Goal: Task Accomplishment & Management: Manage account settings

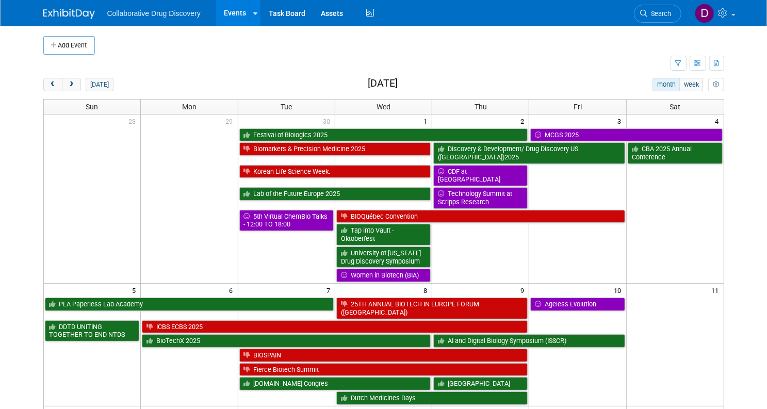
click at [666, 16] on span "Search" at bounding box center [659, 14] width 24 height 8
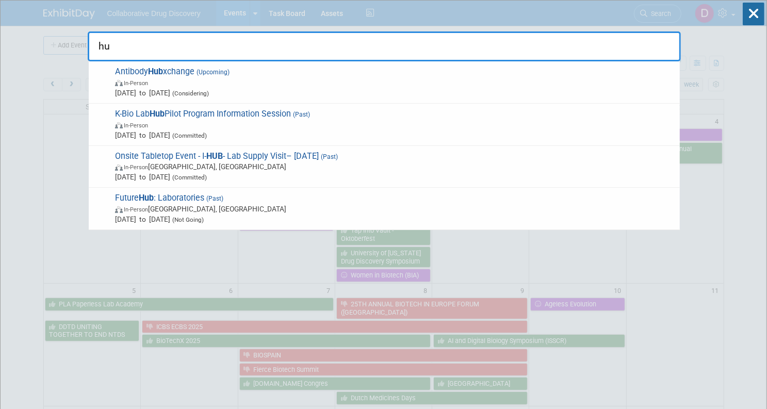
type input "h"
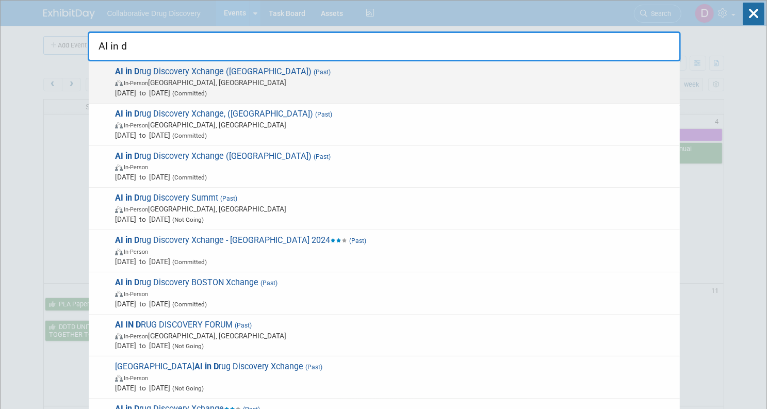
type input "AI in d"
click at [410, 88] on span "Sep 17, 2025 to Sep 17, 2025 (Committed)" at bounding box center [394, 93] width 559 height 10
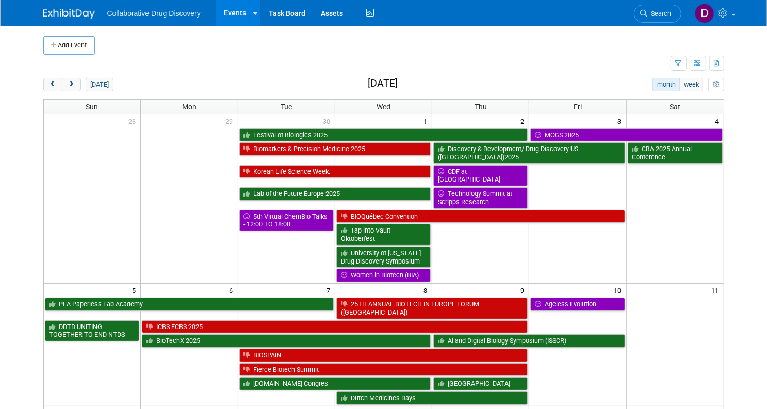
scroll to position [12, 0]
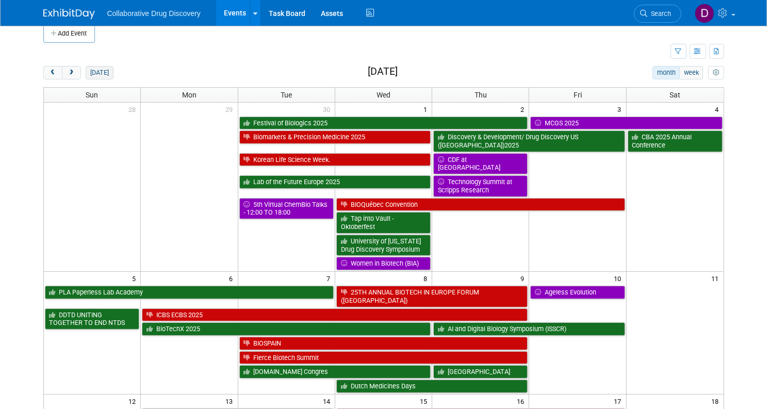
click at [96, 71] on button "today" at bounding box center [99, 72] width 27 height 13
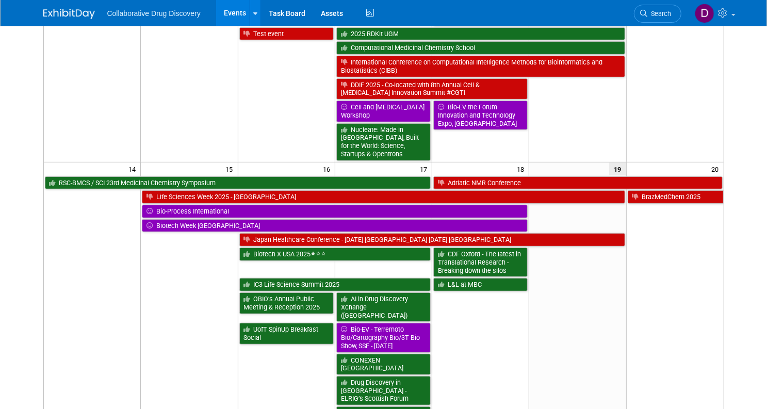
scroll to position [343, 0]
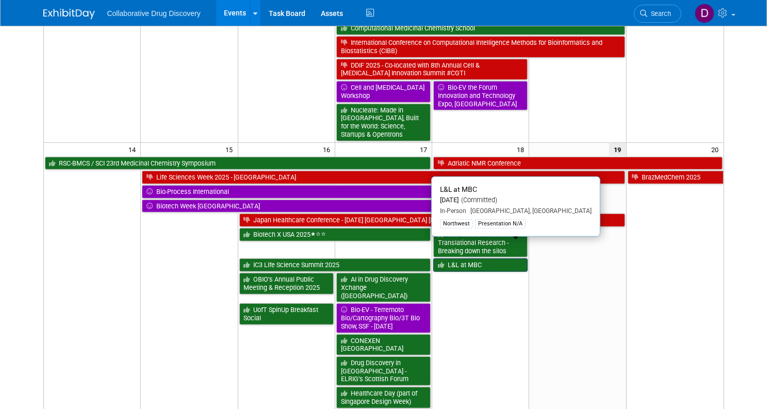
click at [497, 258] on link "L&L at MBC" at bounding box center [480, 264] width 94 height 13
click at [475, 258] on link "L&L at MBC" at bounding box center [480, 264] width 94 height 13
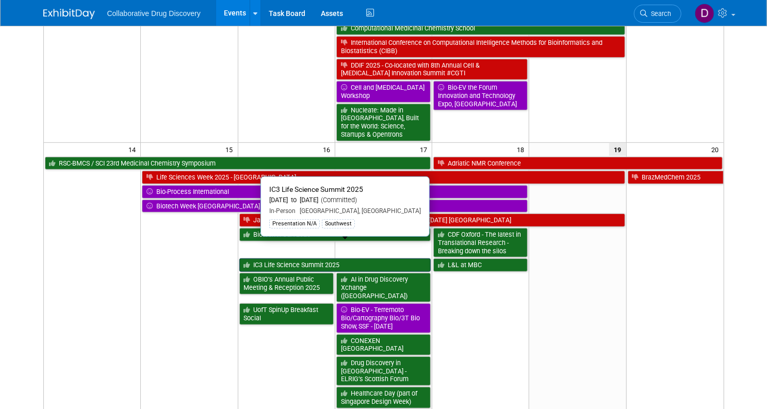
click at [299, 258] on link "IC3 Life Science Summit 2025" at bounding box center [335, 264] width 192 height 13
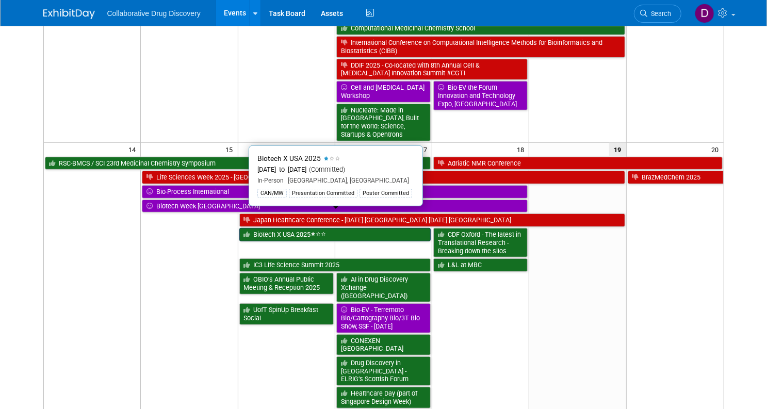
click at [277, 228] on link "Biotech X USA 2025" at bounding box center [335, 234] width 192 height 13
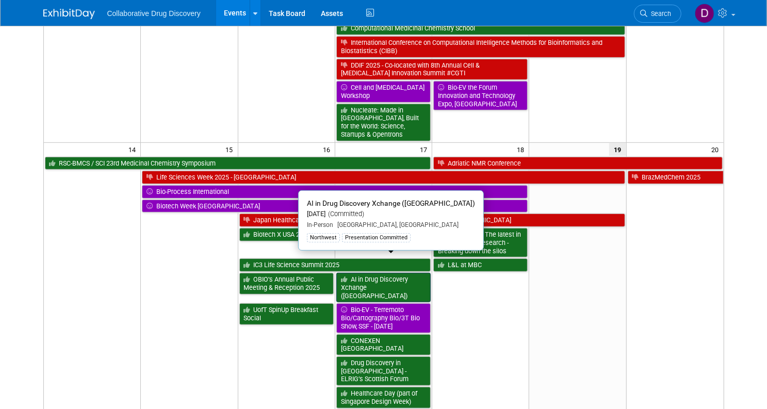
click at [379, 273] on link "AI in Drug Discovery Xchange ([GEOGRAPHIC_DATA])" at bounding box center [383, 287] width 94 height 29
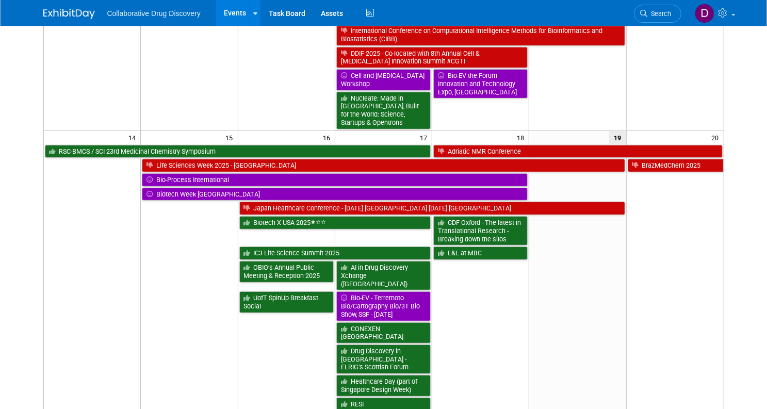
scroll to position [448, 0]
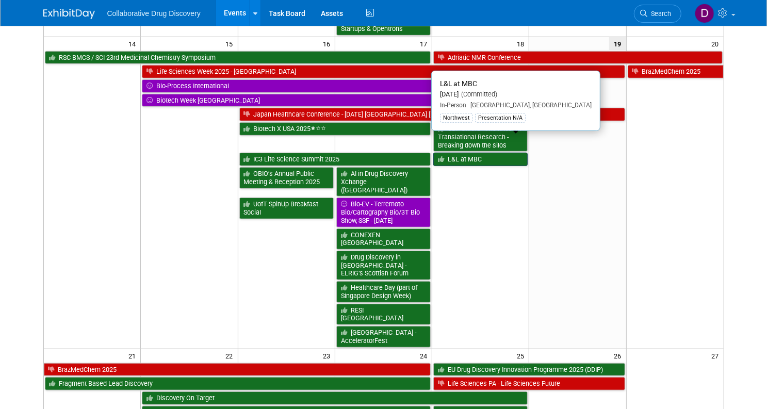
click at [463, 153] on link "L&L at MBC" at bounding box center [480, 159] width 94 height 13
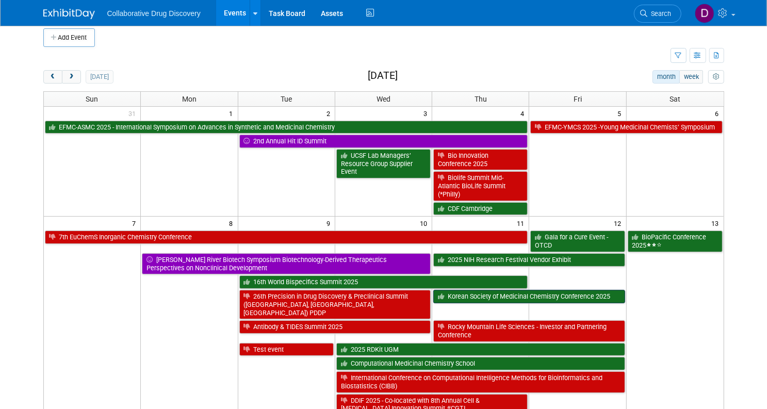
scroll to position [0, 0]
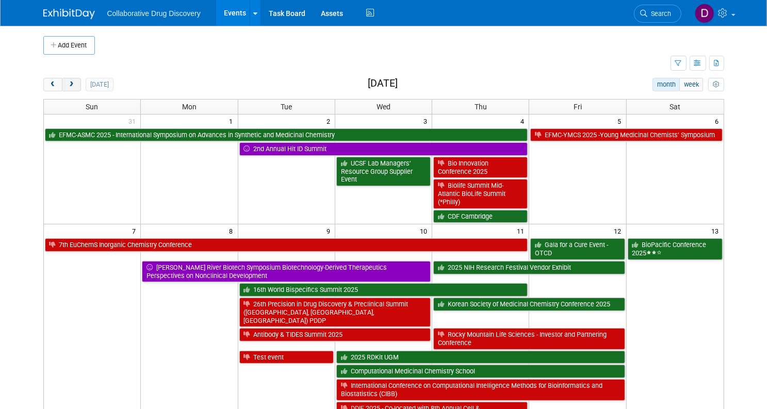
click at [68, 82] on span "next" at bounding box center [72, 84] width 8 height 7
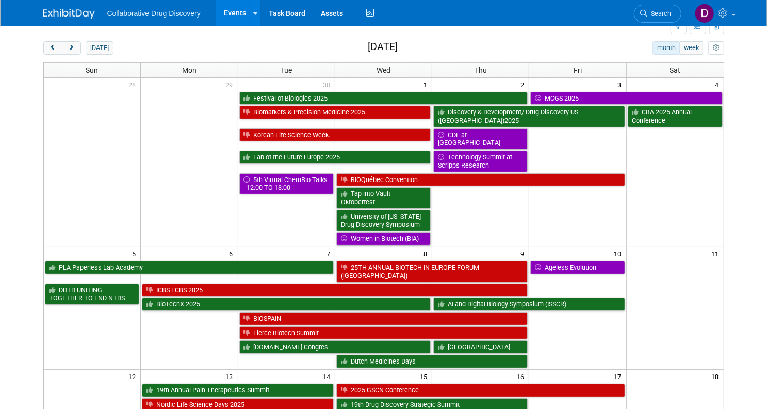
scroll to position [71, 0]
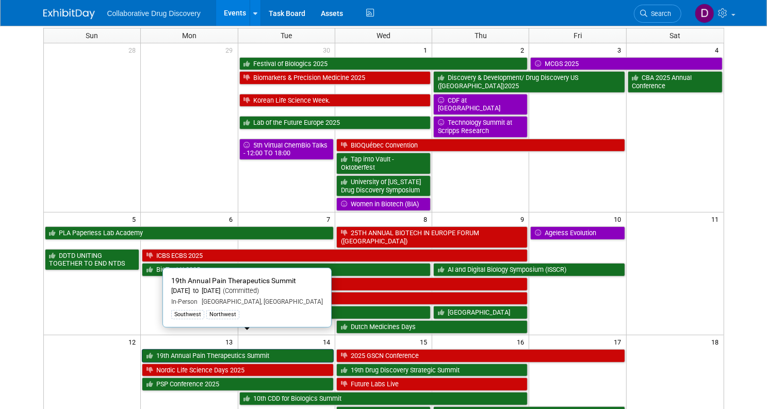
click at [216, 349] on link "19th Annual Pain Therapeutics Summit" at bounding box center [238, 355] width 192 height 13
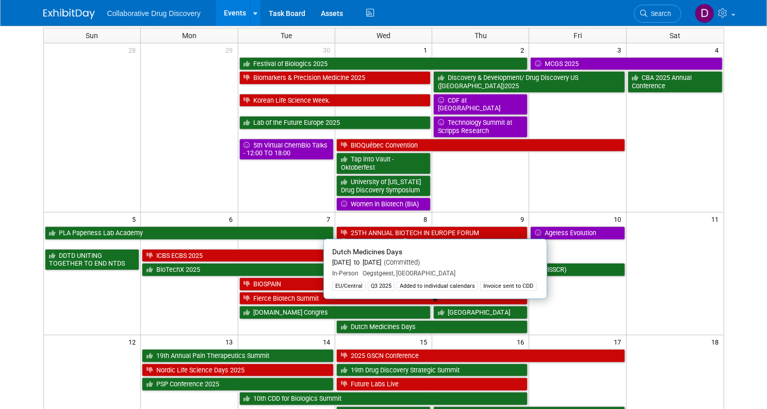
scroll to position [89, 0]
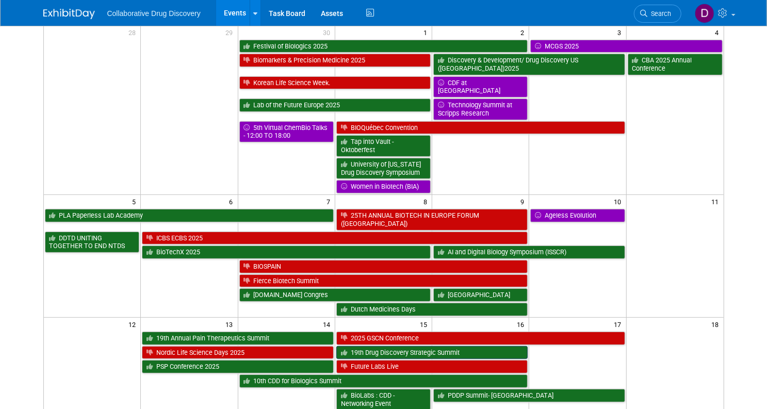
click at [374, 346] on link "19th Drug Discovery Strategic Summit" at bounding box center [432, 352] width 192 height 13
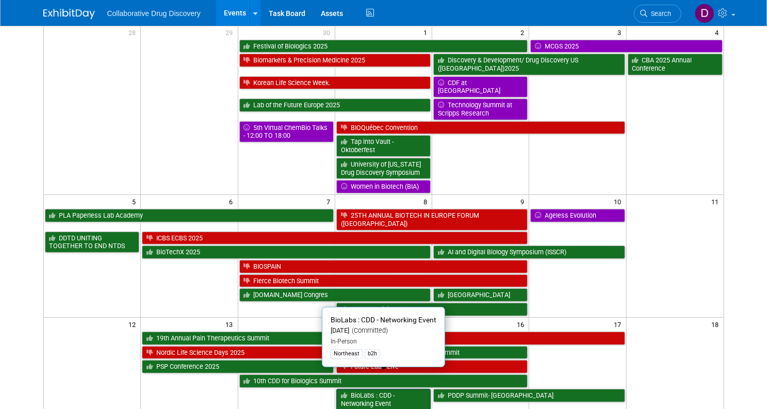
scroll to position [101, 0]
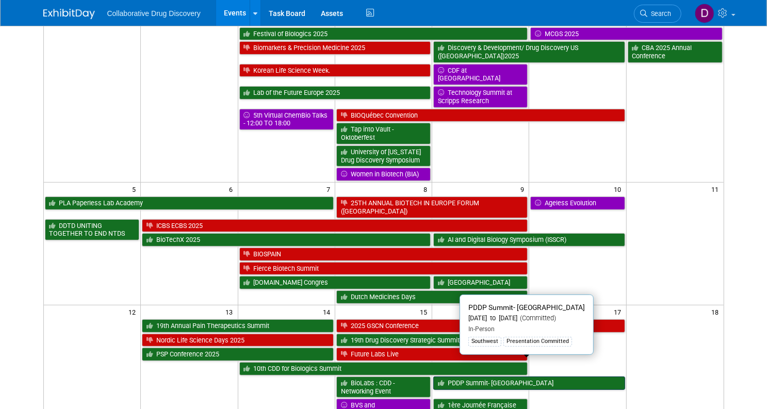
click at [452, 376] on link "PDDP Summit- San Diego" at bounding box center [529, 382] width 192 height 13
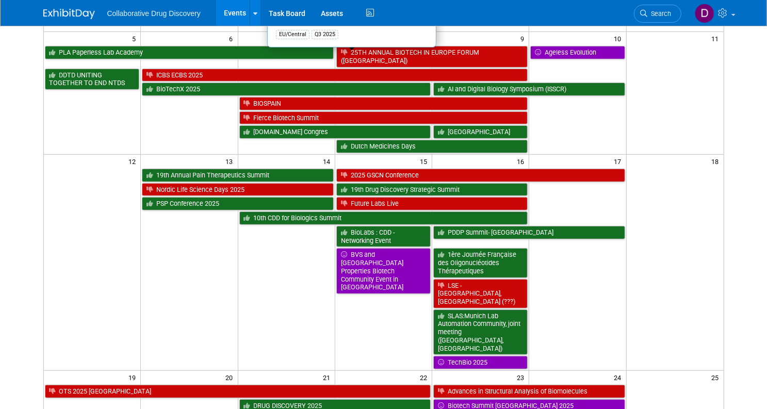
scroll to position [492, 0]
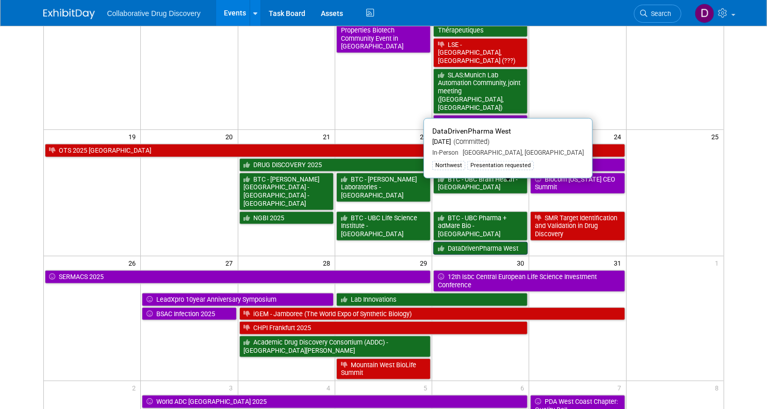
click at [498, 242] on link "DataDrivenPharma West" at bounding box center [480, 248] width 94 height 13
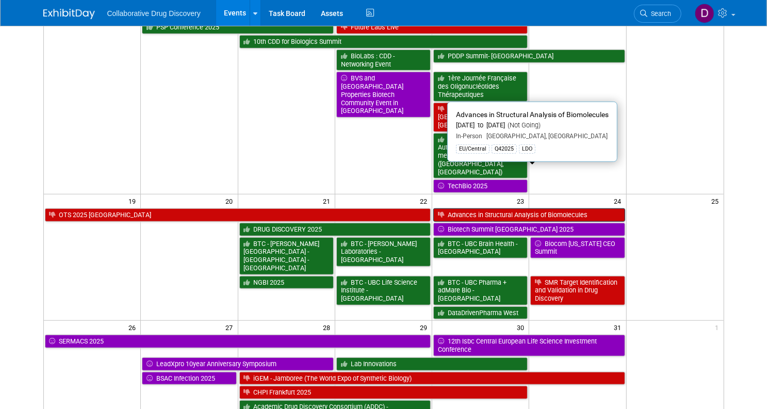
scroll to position [392, 0]
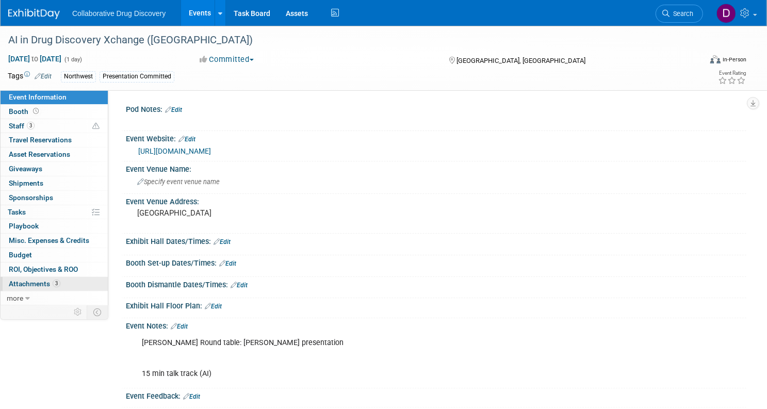
click at [60, 281] on span "3" at bounding box center [57, 283] width 8 height 8
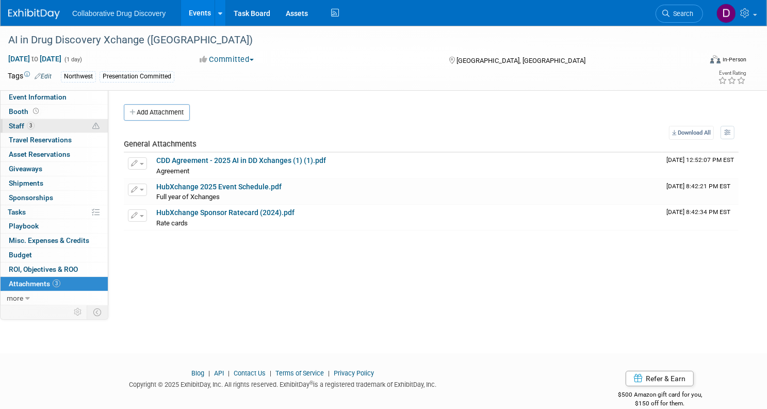
click at [35, 123] on span "3" at bounding box center [31, 126] width 8 height 8
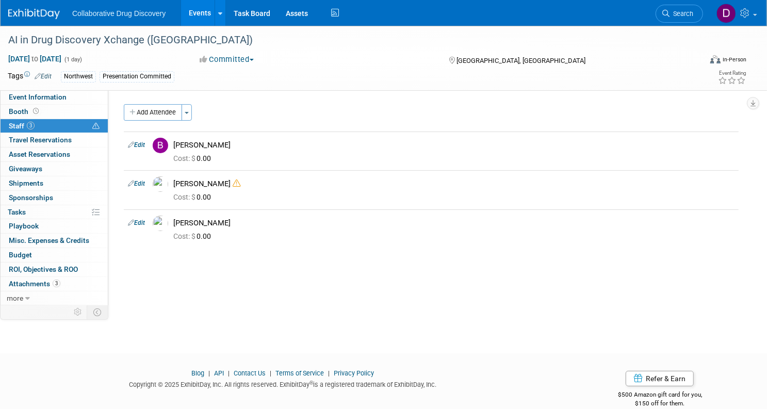
drag, startPoint x: 272, startPoint y: 144, endPoint x: 146, endPoint y: 142, distance: 125.8
click at [148, 142] on div "Pod Notes: Edit X Event Website: Edit https://hub-xchange.com/ Event Venue Name…" at bounding box center [427, 197] width 638 height 214
click at [400, 103] on div "Pod Notes: Edit X Event Website: Edit https://hub-xchange.com/ Event Venue Name…" at bounding box center [427, 197] width 638 height 214
click at [66, 99] on span "Event Information" at bounding box center [38, 97] width 58 height 8
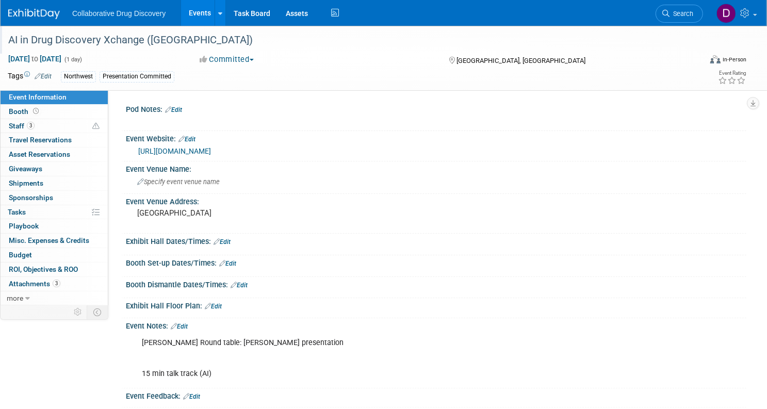
click at [131, 49] on div "AI in Drug Discovery Xchange ([GEOGRAPHIC_DATA])" at bounding box center [344, 40] width 678 height 19
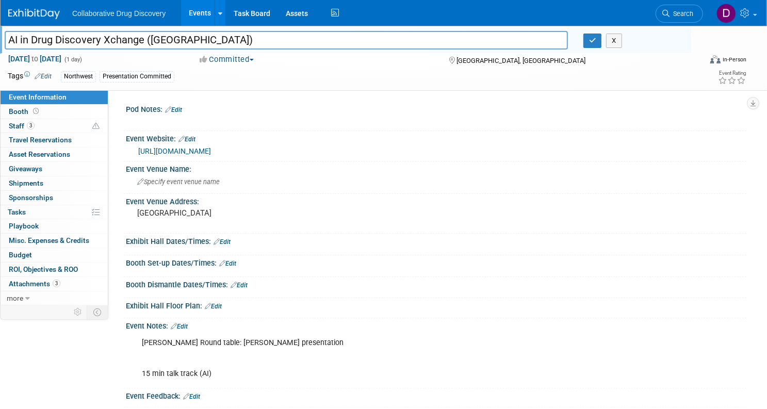
click at [131, 48] on input "AI in Drug Discovery Xchange ([GEOGRAPHIC_DATA])" at bounding box center [286, 40] width 563 height 18
click at [309, 81] on div "Northwest Presentation Committed" at bounding box center [340, 76] width 559 height 11
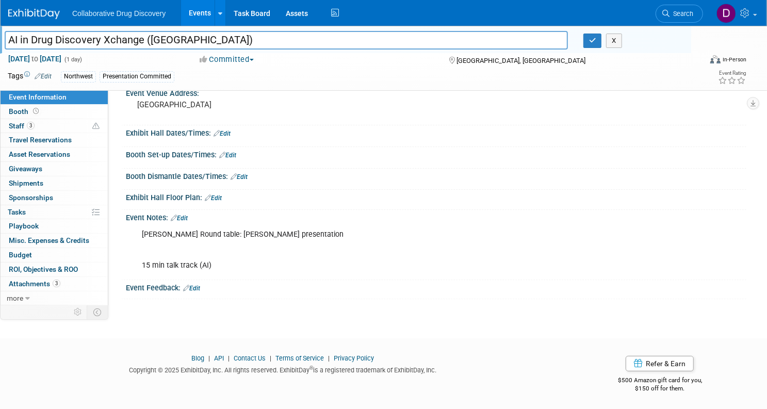
click at [296, 84] on div "Tags Edit Northwest Presentation Committed Event Rating" at bounding box center [377, 78] width 754 height 18
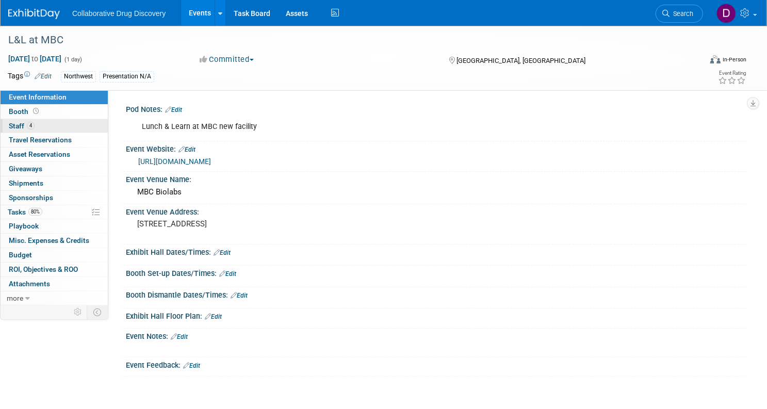
click at [80, 123] on link "4 Staff 4" at bounding box center [54, 126] width 107 height 14
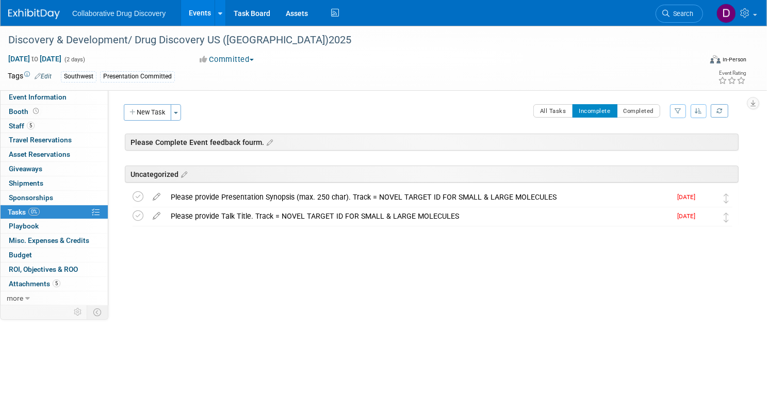
click at [60, 13] on img at bounding box center [34, 14] width 52 height 10
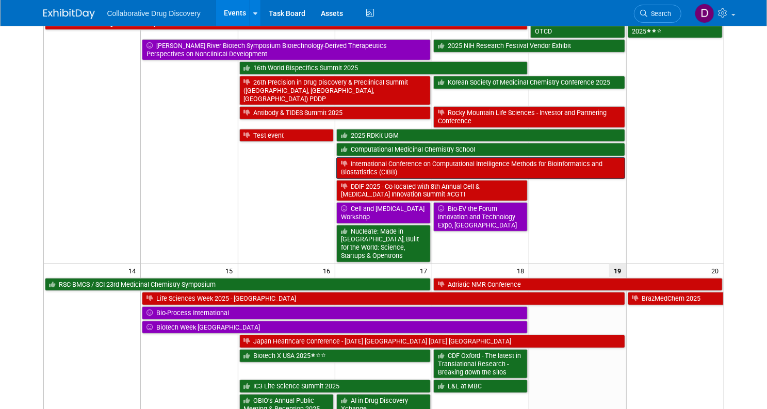
scroll to position [259, 0]
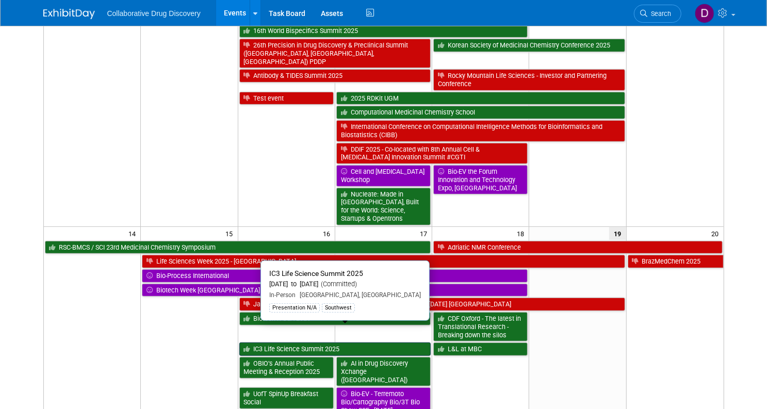
click at [350, 342] on link "IC3 Life Science Summit 2025" at bounding box center [335, 348] width 192 height 13
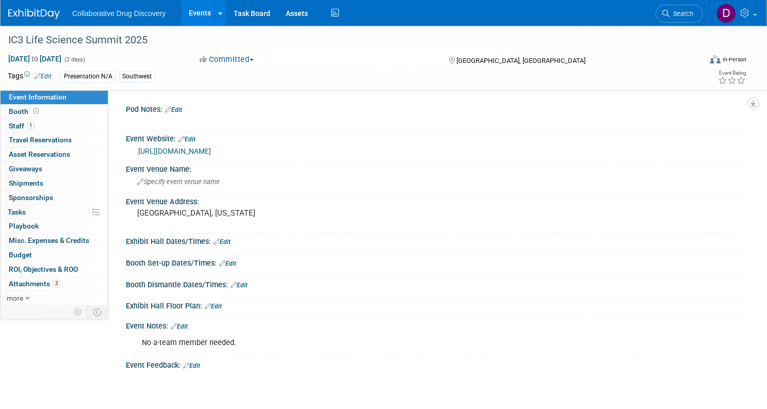
click at [211, 151] on link "[URL][DOMAIN_NAME]" at bounding box center [174, 151] width 73 height 8
click at [52, 20] on div "Collaborative Drug Discovery Events Add Event Bulk Upload Events Shareable Even…" at bounding box center [376, 13] width 737 height 26
click at [56, 13] on img at bounding box center [34, 14] width 52 height 10
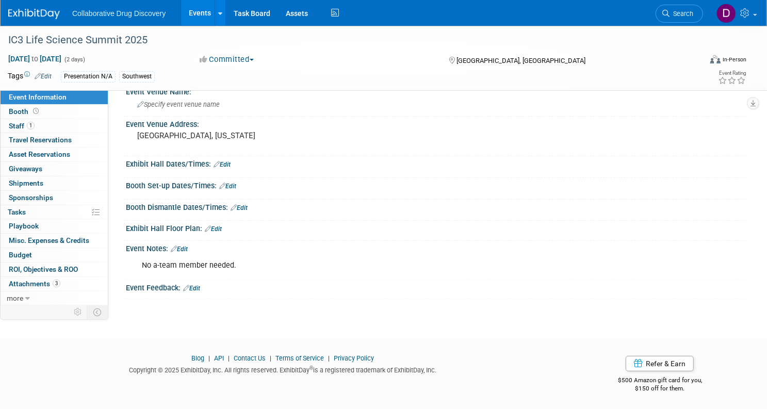
click at [200, 286] on link "Edit" at bounding box center [191, 288] width 17 height 7
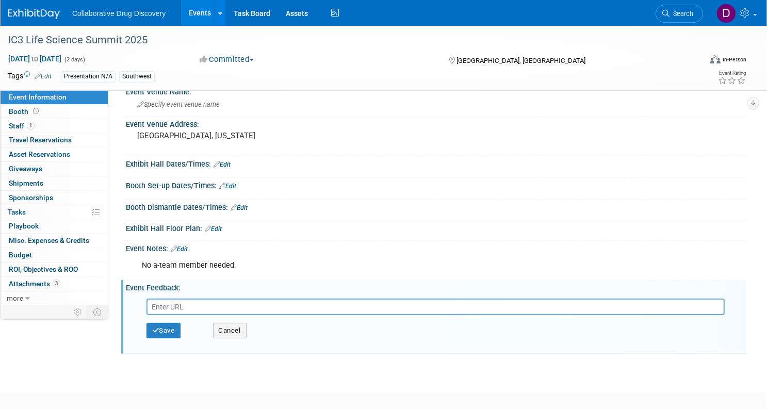
scroll to position [83, 0]
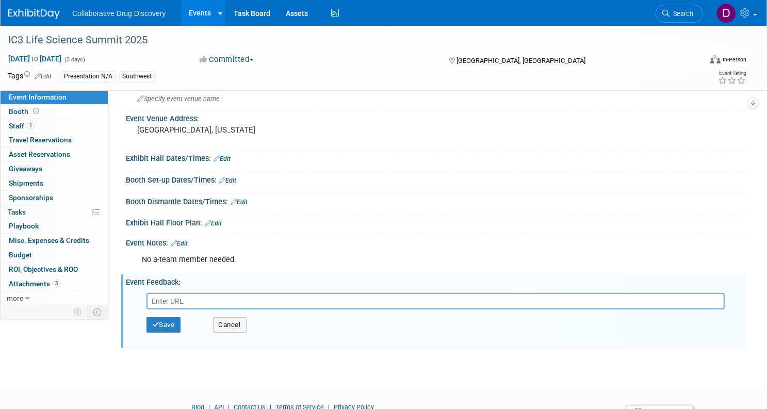
click at [235, 304] on input "text" at bounding box center [435, 301] width 578 height 16
type input "[URL][DOMAIN_NAME]"
click at [180, 318] on button "Save" at bounding box center [163, 324] width 34 height 15
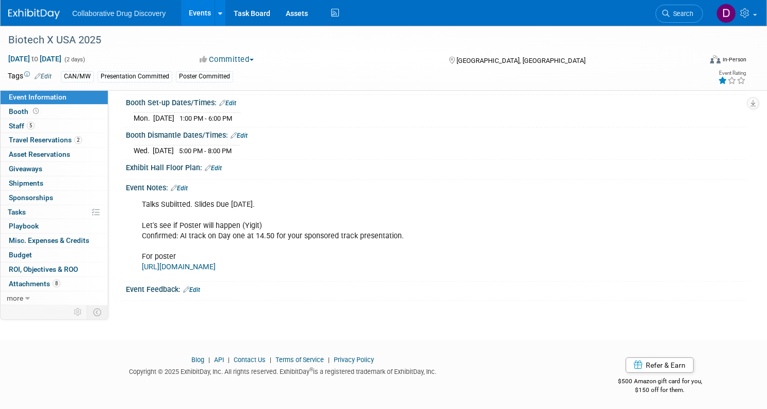
scroll to position [187, 0]
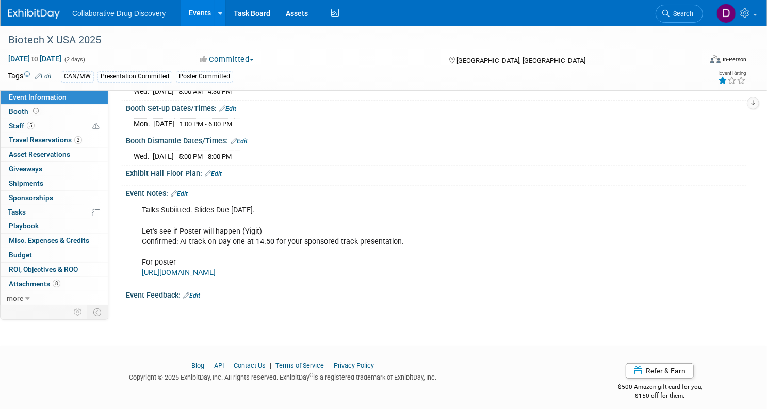
click at [200, 293] on link "Edit" at bounding box center [191, 295] width 17 height 7
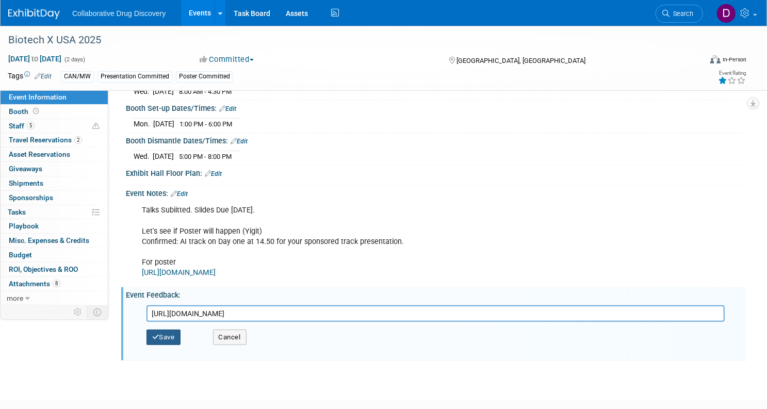
type input "[URL][DOMAIN_NAME]"
click at [180, 332] on button "Save" at bounding box center [163, 336] width 34 height 15
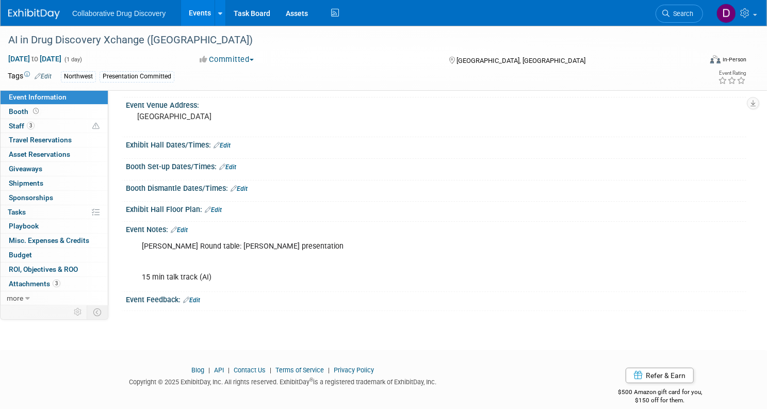
scroll to position [90, 0]
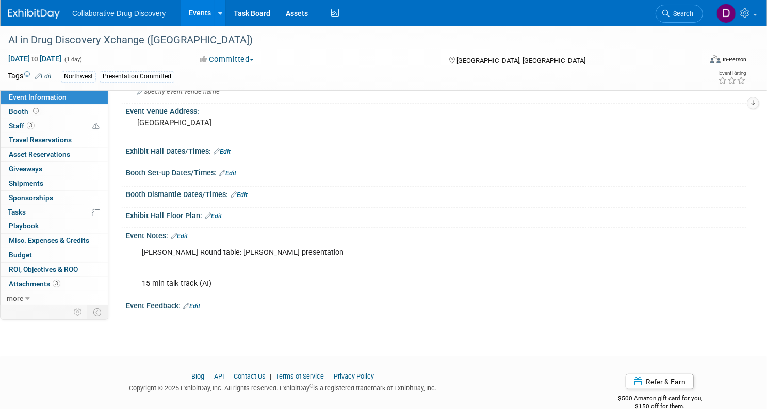
click at [200, 307] on link "Edit" at bounding box center [191, 306] width 17 height 7
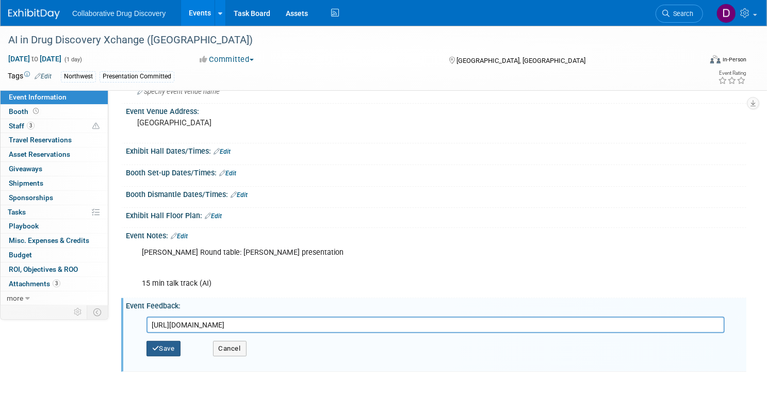
type input "[URL][DOMAIN_NAME]"
click at [180, 348] on button "Save" at bounding box center [163, 348] width 34 height 15
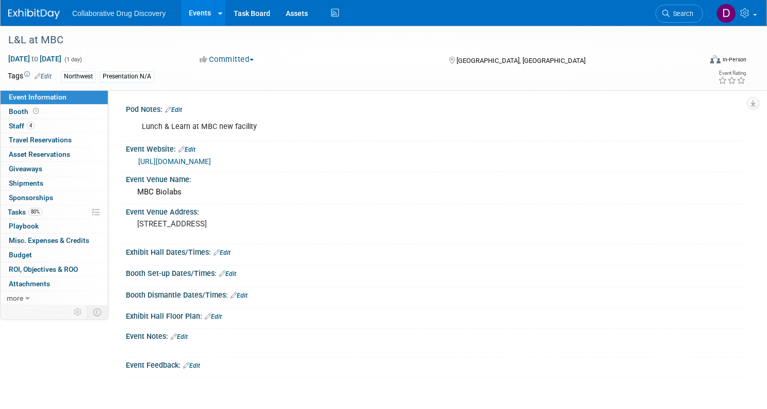
scroll to position [77, 0]
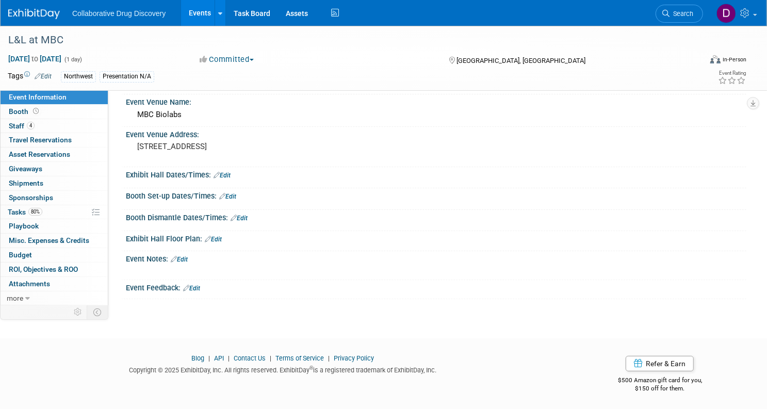
click at [200, 286] on link "Edit" at bounding box center [191, 288] width 17 height 7
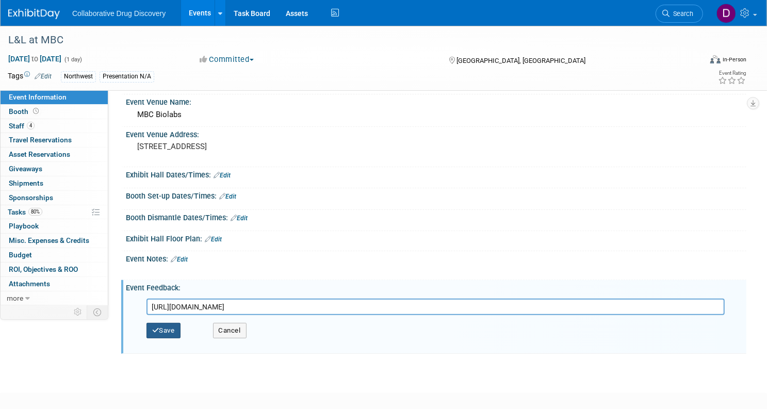
type input "[URL][DOMAIN_NAME]"
click at [180, 327] on button "Save" at bounding box center [163, 330] width 34 height 15
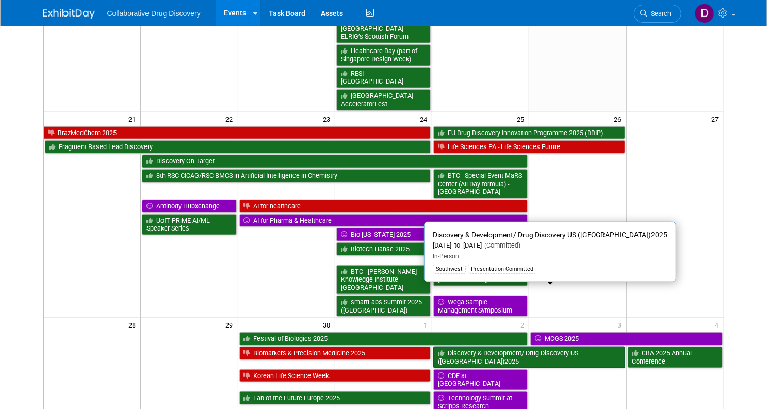
scroll to position [766, 0]
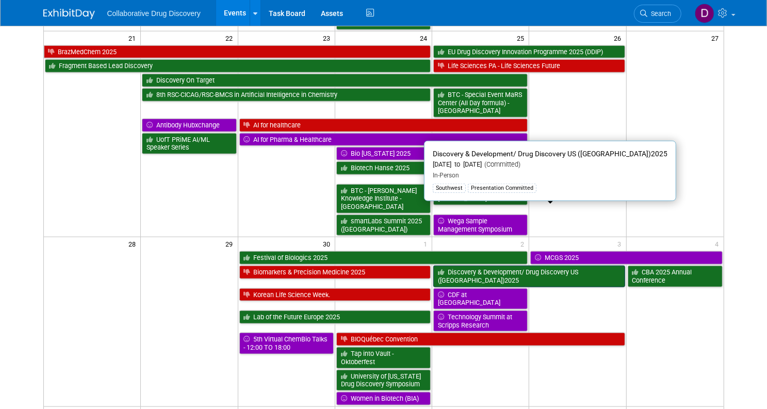
click at [457, 265] on link "Discovery & Development/ Drug Discovery US ([GEOGRAPHIC_DATA])2025" at bounding box center [529, 275] width 192 height 21
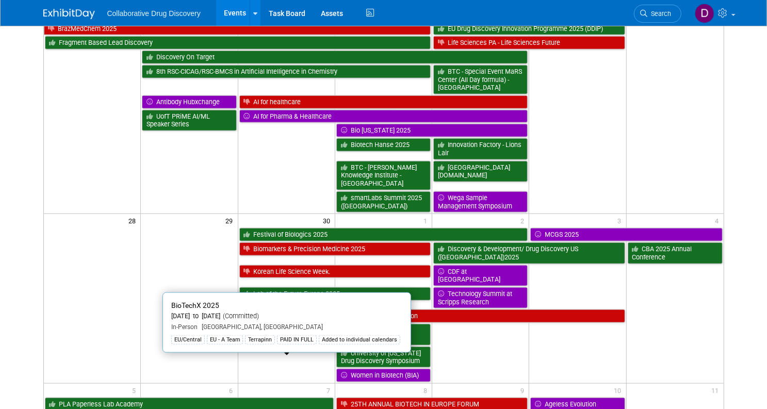
scroll to position [919, 0]
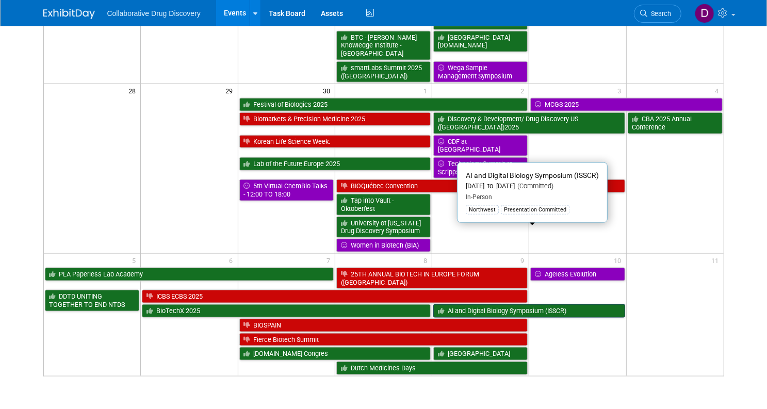
click at [463, 304] on link "AI and Digital Biology Symposium (ISSCR)" at bounding box center [529, 310] width 192 height 13
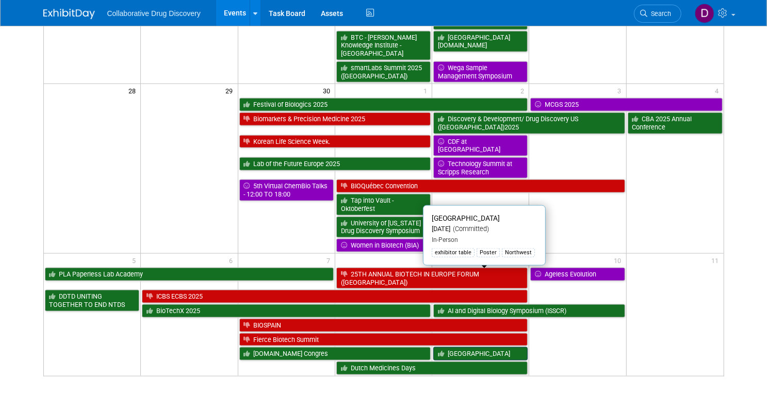
click at [455, 347] on link "[GEOGRAPHIC_DATA]" at bounding box center [480, 353] width 94 height 13
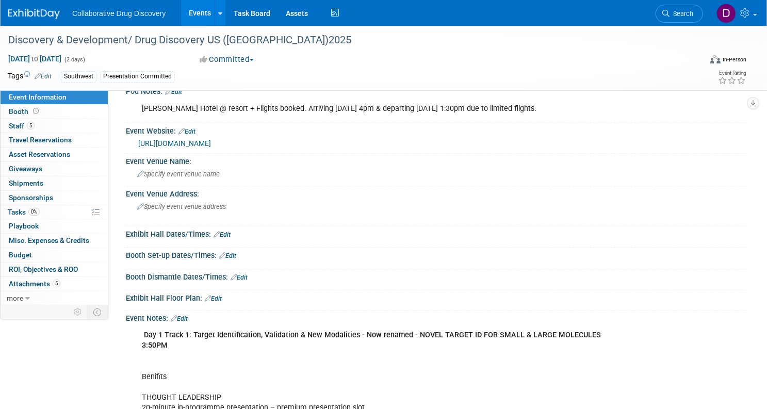
scroll to position [294, 0]
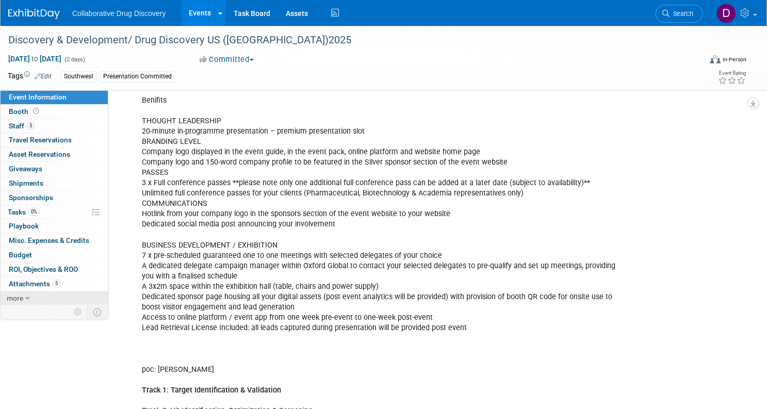
click at [60, 296] on link "more" at bounding box center [54, 298] width 107 height 14
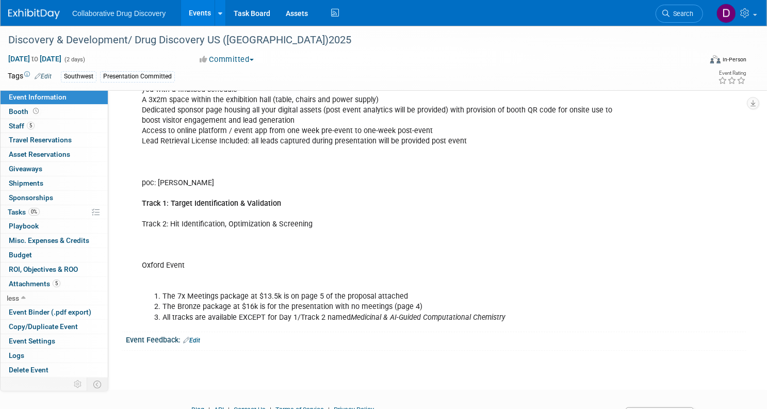
scroll to position [543, 0]
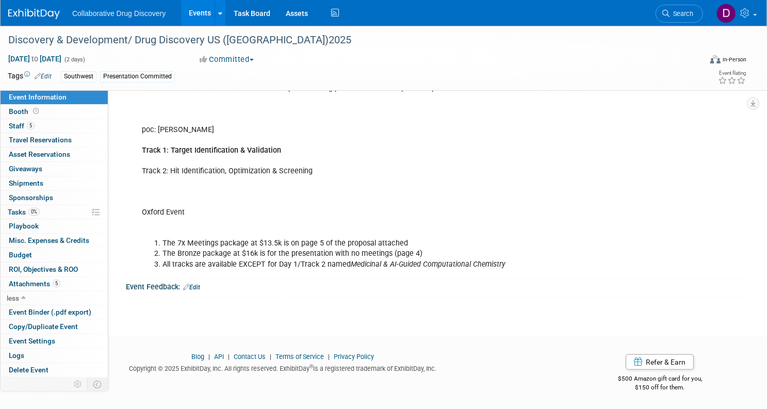
click at [200, 288] on link "Edit" at bounding box center [191, 287] width 17 height 7
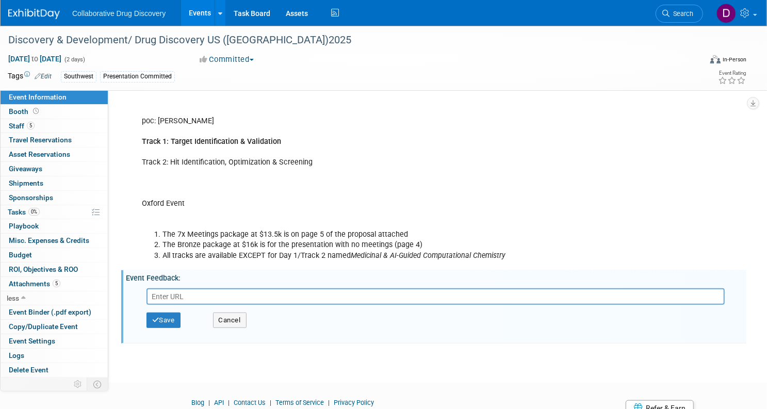
click at [232, 305] on input "text" at bounding box center [435, 296] width 578 height 16
type input "[URL][DOMAIN_NAME]"
click at [180, 328] on button "Save" at bounding box center [163, 319] width 34 height 15
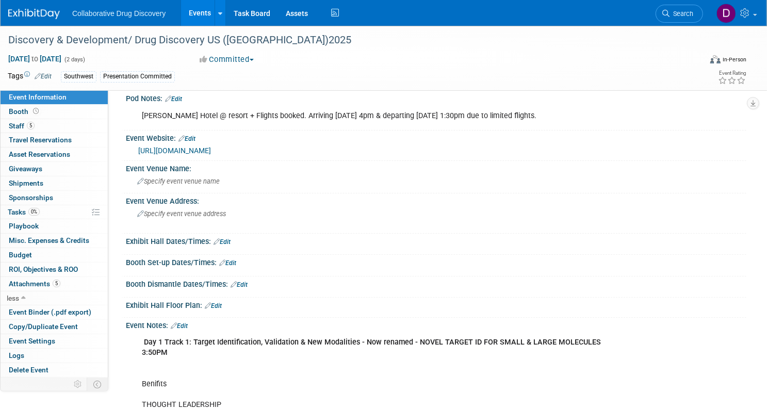
scroll to position [0, 0]
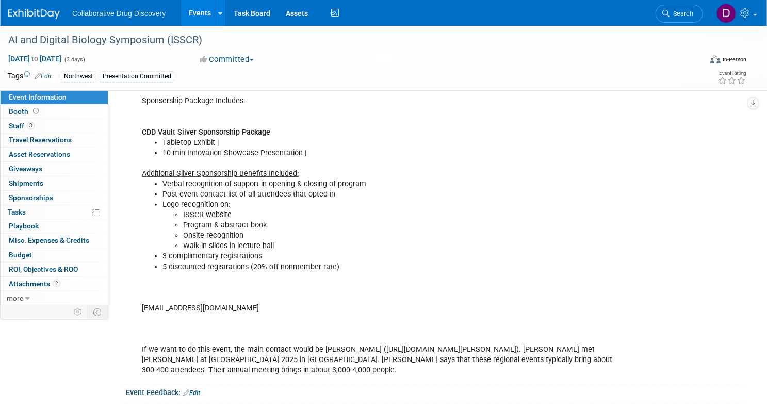
scroll to position [501, 0]
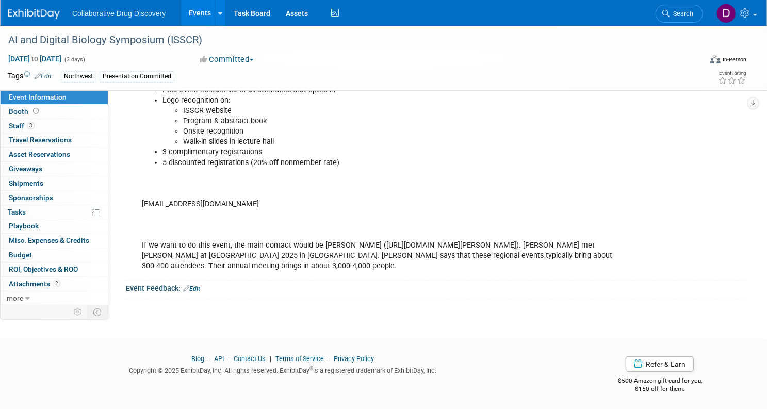
click at [200, 289] on link "Edit" at bounding box center [191, 288] width 17 height 7
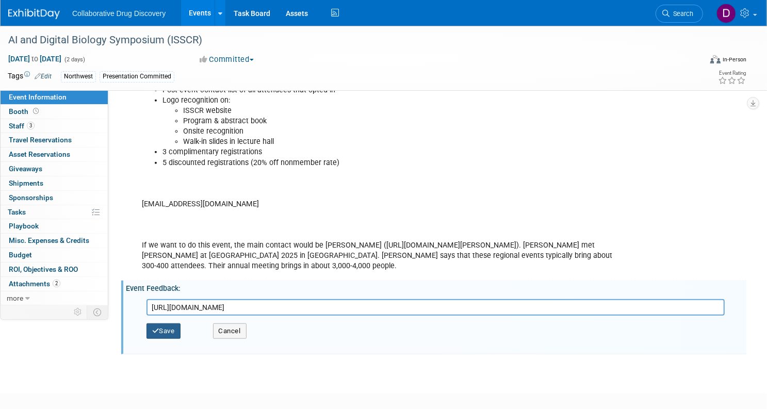
type input "[URL][DOMAIN_NAME]"
click at [180, 332] on button "Save" at bounding box center [163, 330] width 34 height 15
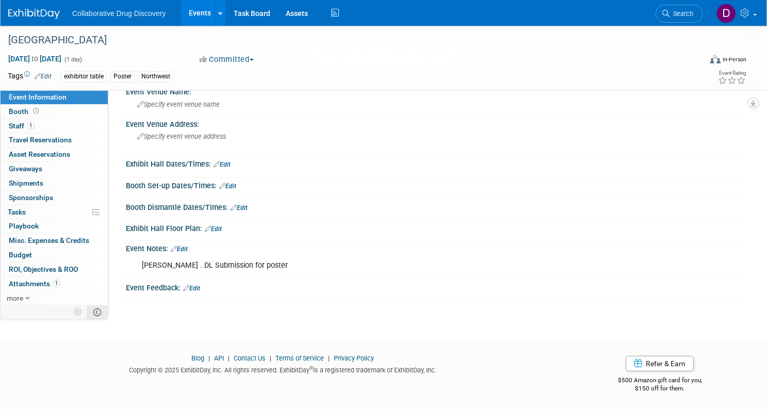
scroll to position [77, 0]
click at [239, 290] on div "Event Feedback: Edit" at bounding box center [436, 286] width 620 height 13
click at [200, 289] on link "Edit" at bounding box center [191, 288] width 17 height 7
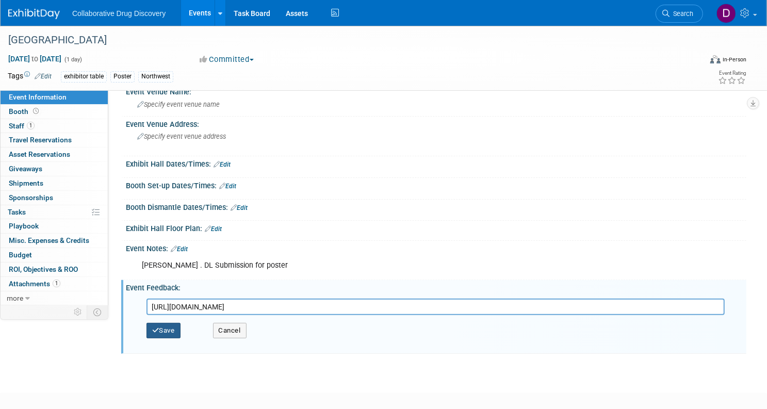
type input "[URL][DOMAIN_NAME]"
click at [180, 326] on button "Save" at bounding box center [163, 330] width 34 height 15
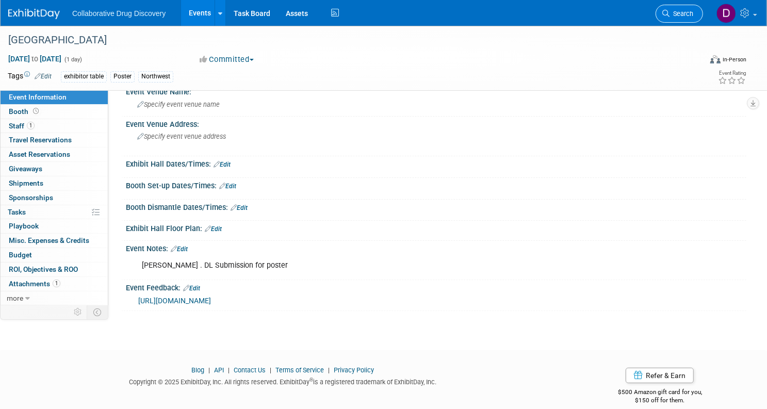
click at [662, 16] on icon at bounding box center [665, 13] width 7 height 7
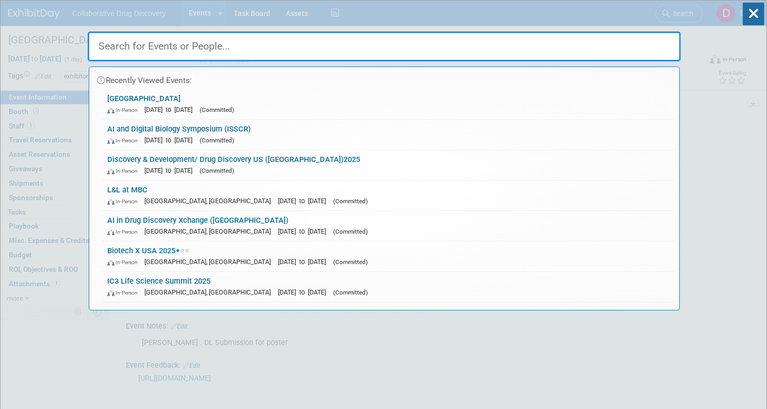
paste input "CBA SF Conference"
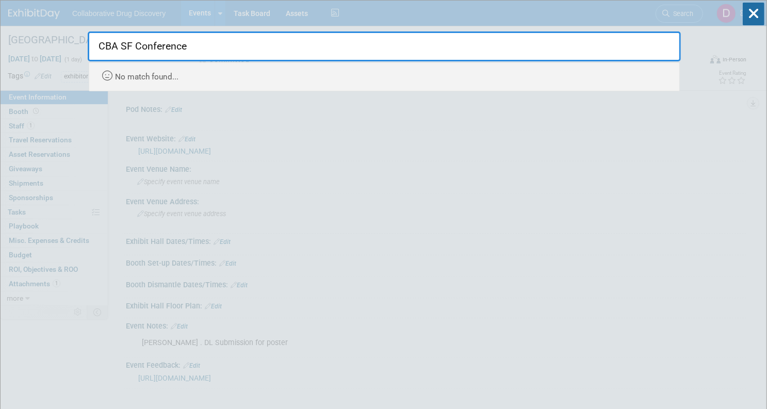
click at [167, 48] on input "CBA SF Conference" at bounding box center [384, 46] width 593 height 30
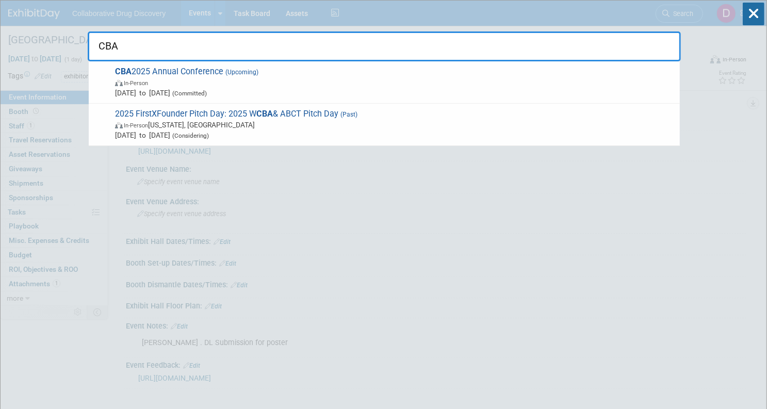
type input "CBA"
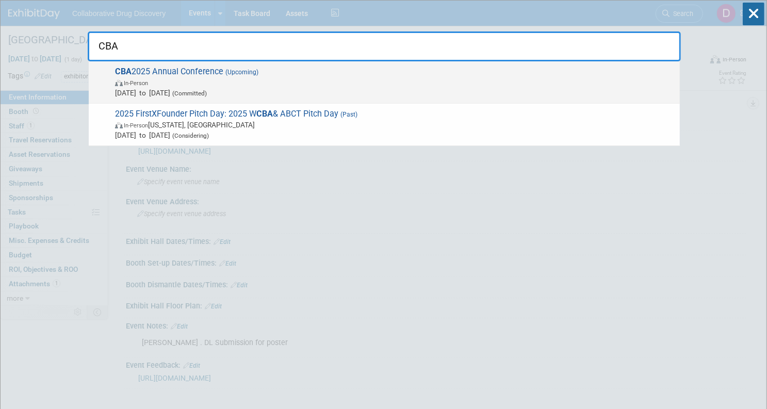
click at [167, 78] on span "In-Person" at bounding box center [394, 82] width 559 height 10
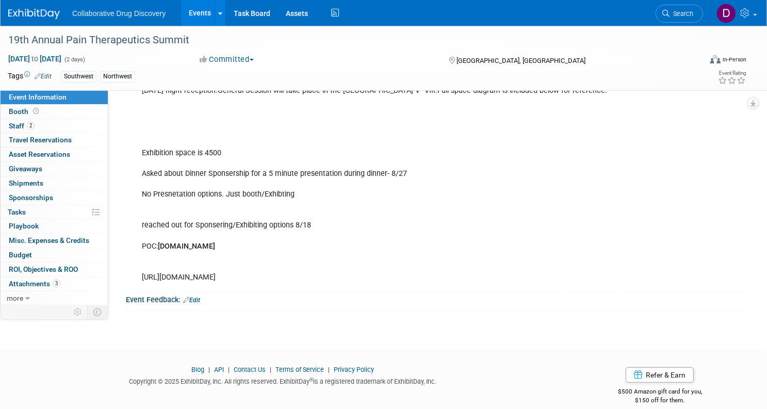
scroll to position [305, 0]
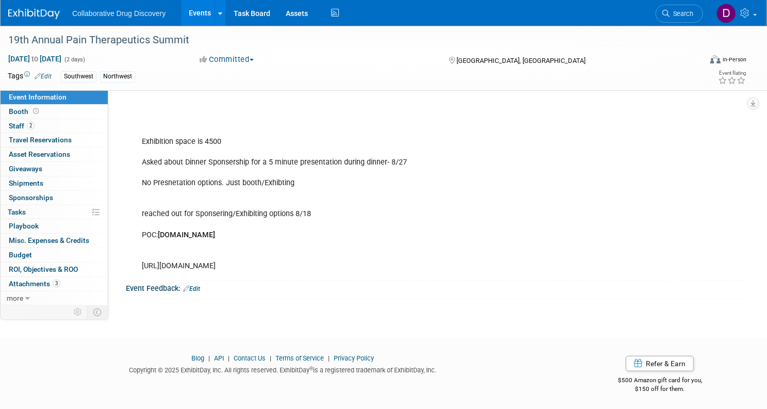
click at [200, 287] on link "Edit" at bounding box center [191, 288] width 17 height 7
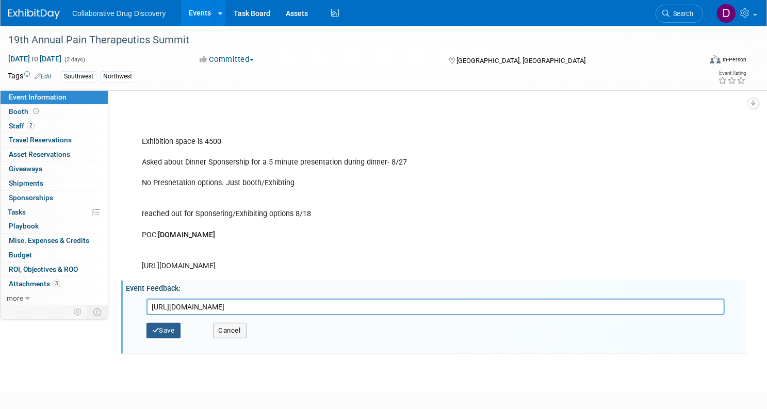
type input "https://docs.google.com/forms/d/1XESFYUGg094xc3SziOJvSaKXLL5AySN9BOqEL5qcmhg/ed…"
click at [180, 335] on button "Save" at bounding box center [163, 330] width 34 height 15
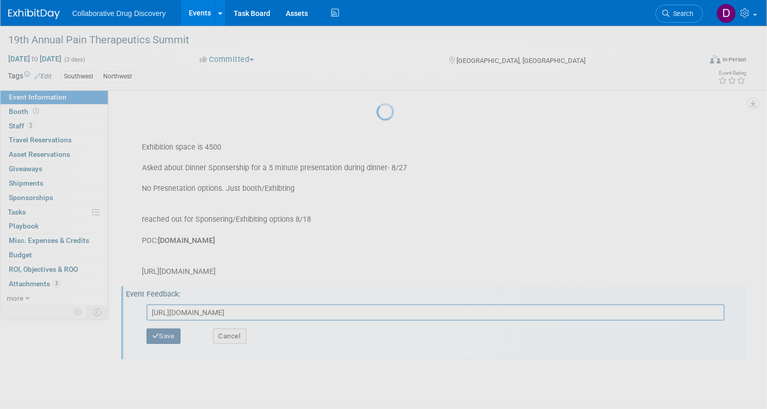
scroll to position [293, 0]
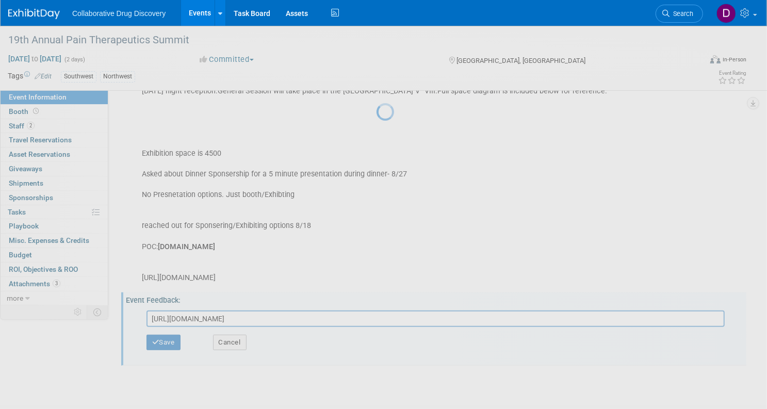
click at [376, 332] on div at bounding box center [383, 204] width 14 height 409
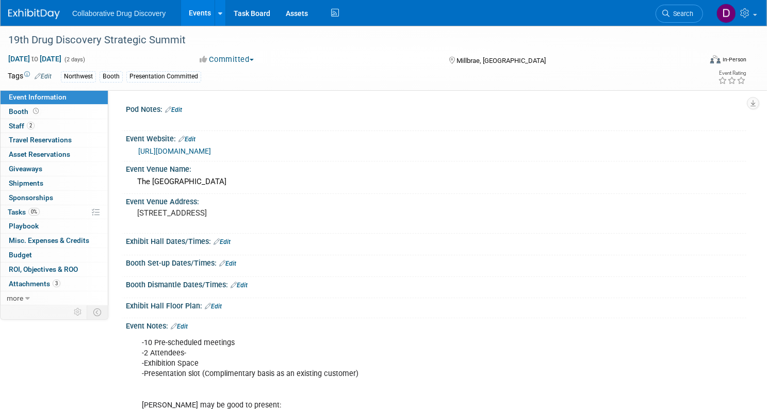
scroll to position [156, 0]
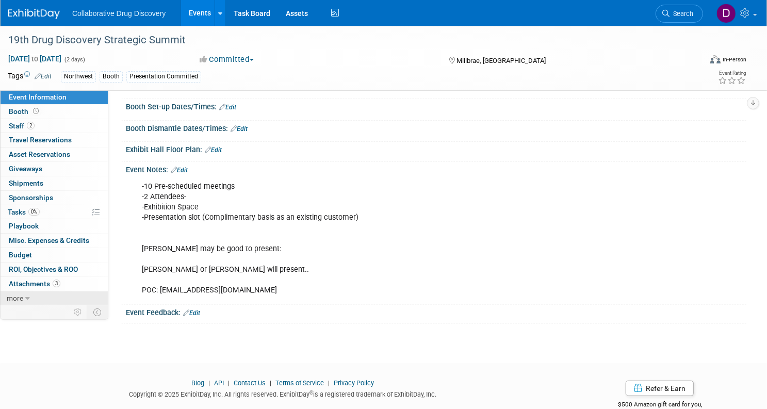
click at [59, 297] on link "more" at bounding box center [54, 298] width 107 height 14
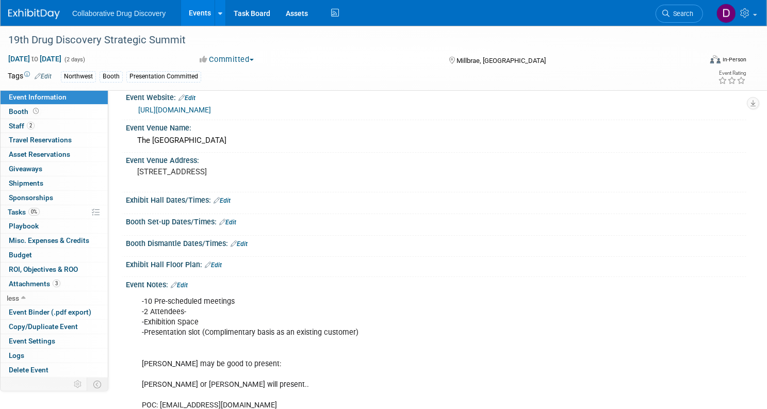
scroll to position [180, 0]
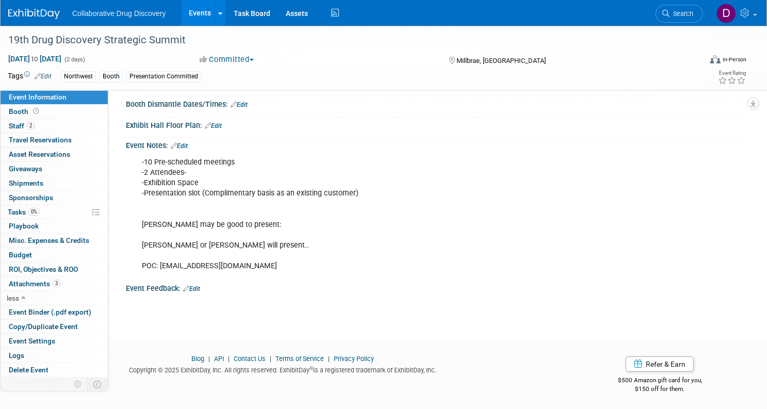
click at [200, 285] on link "Edit" at bounding box center [191, 288] width 17 height 7
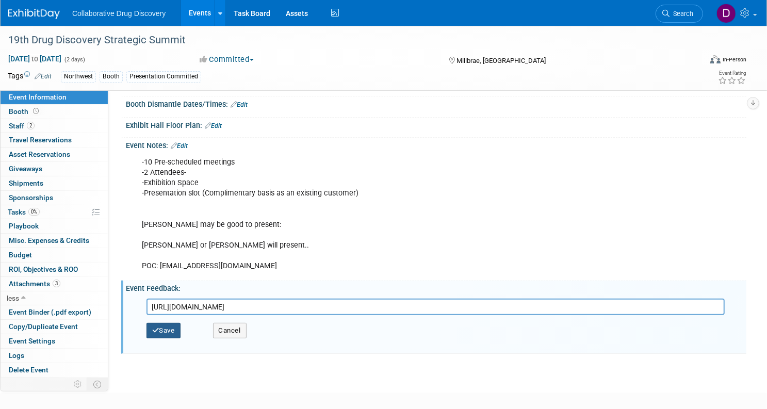
type input "https://docs.google.com/forms/d/1XESFYUGg094xc3SziOJvSaKXLL5AySN9BOqEL5qcmhg/ed…"
click at [180, 326] on button "Save" at bounding box center [163, 330] width 34 height 15
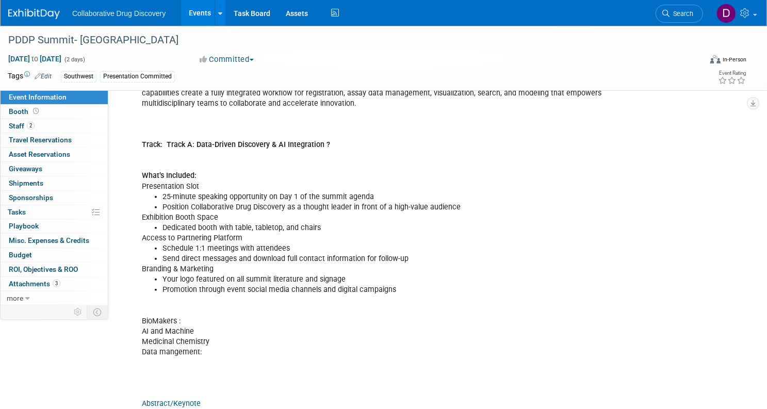
scroll to position [590, 0]
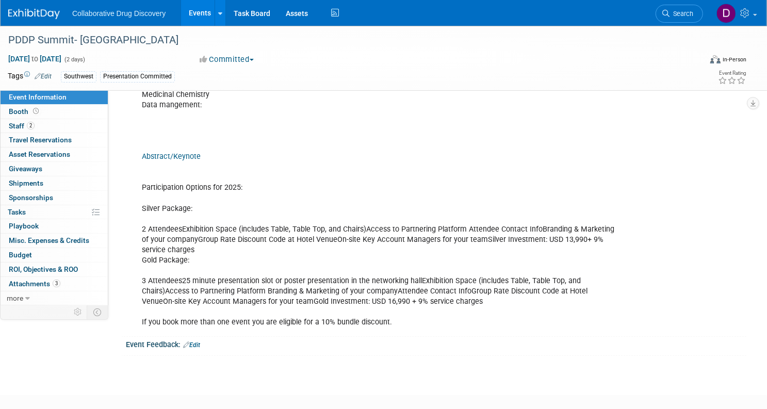
click at [200, 343] on link "Edit" at bounding box center [191, 344] width 17 height 7
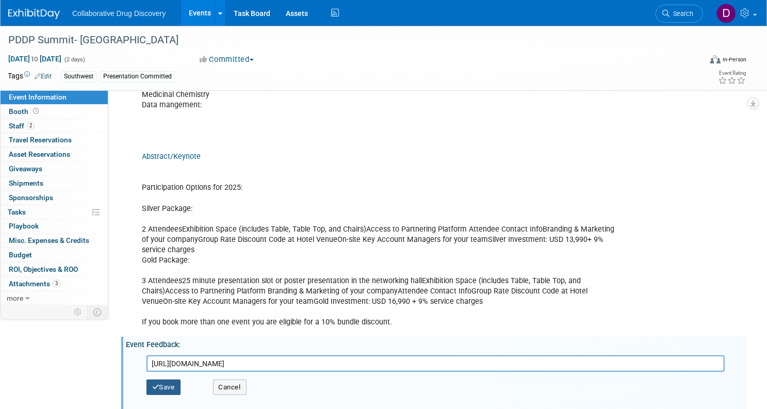
type input "[URL][DOMAIN_NAME]"
click at [180, 382] on button "Save" at bounding box center [163, 386] width 34 height 15
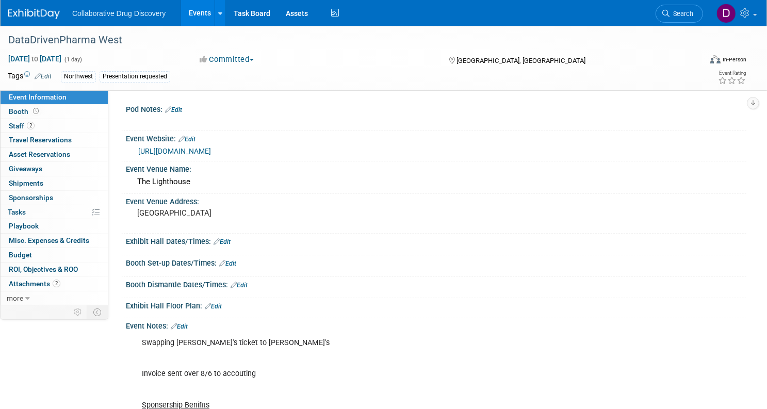
scroll to position [235, 0]
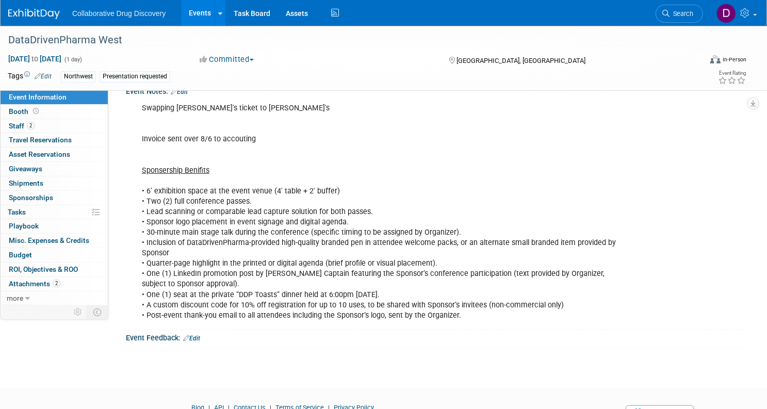
click at [200, 338] on link "Edit" at bounding box center [191, 338] width 17 height 7
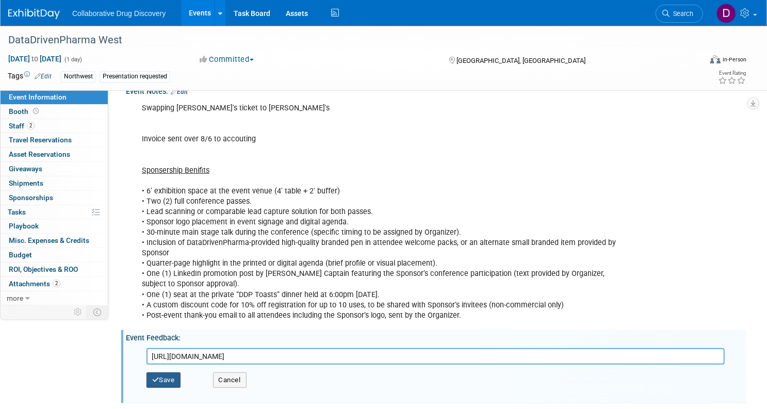
type input "https://docs.google.com/forms/d/1XESFYUGg094xc3SziOJvSaKXLL5AySN9BOqEL5qcmhg/ed…"
click at [159, 379] on icon "button" at bounding box center [155, 379] width 7 height 7
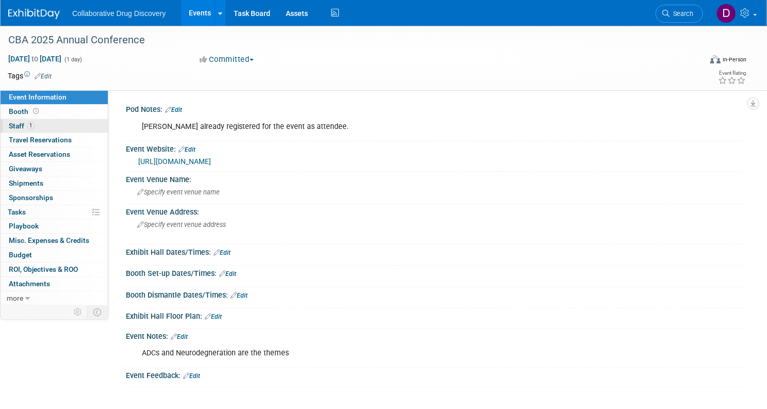
click at [81, 120] on link "1 Staff 1" at bounding box center [54, 126] width 107 height 14
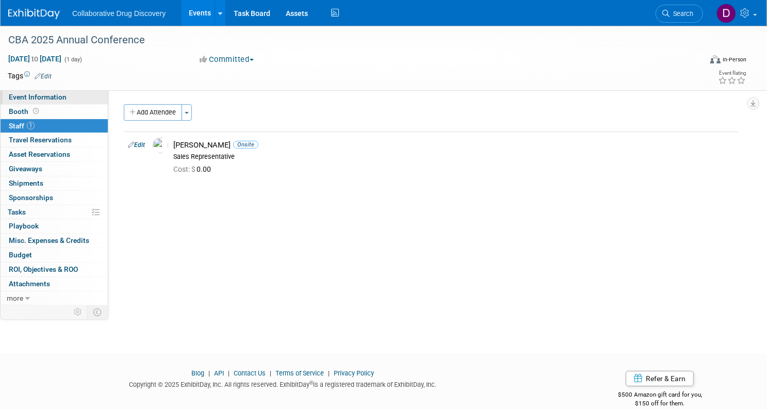
click at [85, 102] on link "Event Information" at bounding box center [54, 97] width 107 height 14
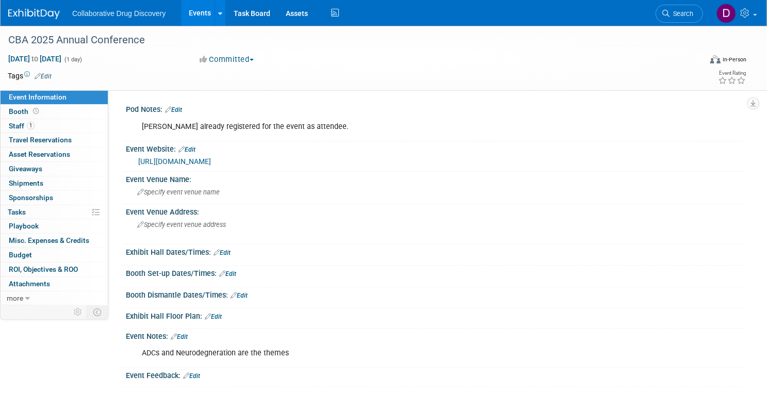
click at [211, 160] on link "[URL][DOMAIN_NAME]" at bounding box center [174, 161] width 73 height 8
click at [92, 128] on link "1 Staff 1" at bounding box center [54, 126] width 107 height 14
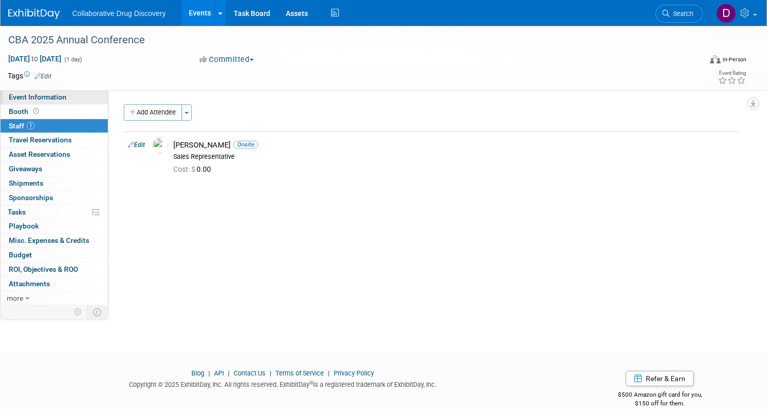
click at [101, 95] on link "Event Information" at bounding box center [54, 97] width 107 height 14
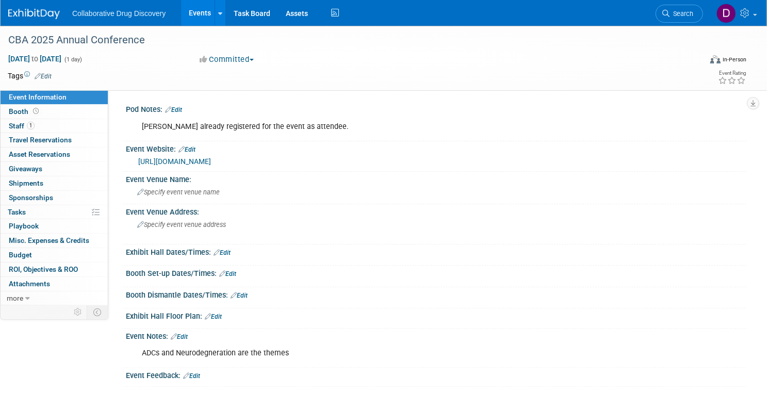
click at [211, 160] on link "[URL][DOMAIN_NAME]" at bounding box center [174, 161] width 73 height 8
